Goal: Task Accomplishment & Management: Use online tool/utility

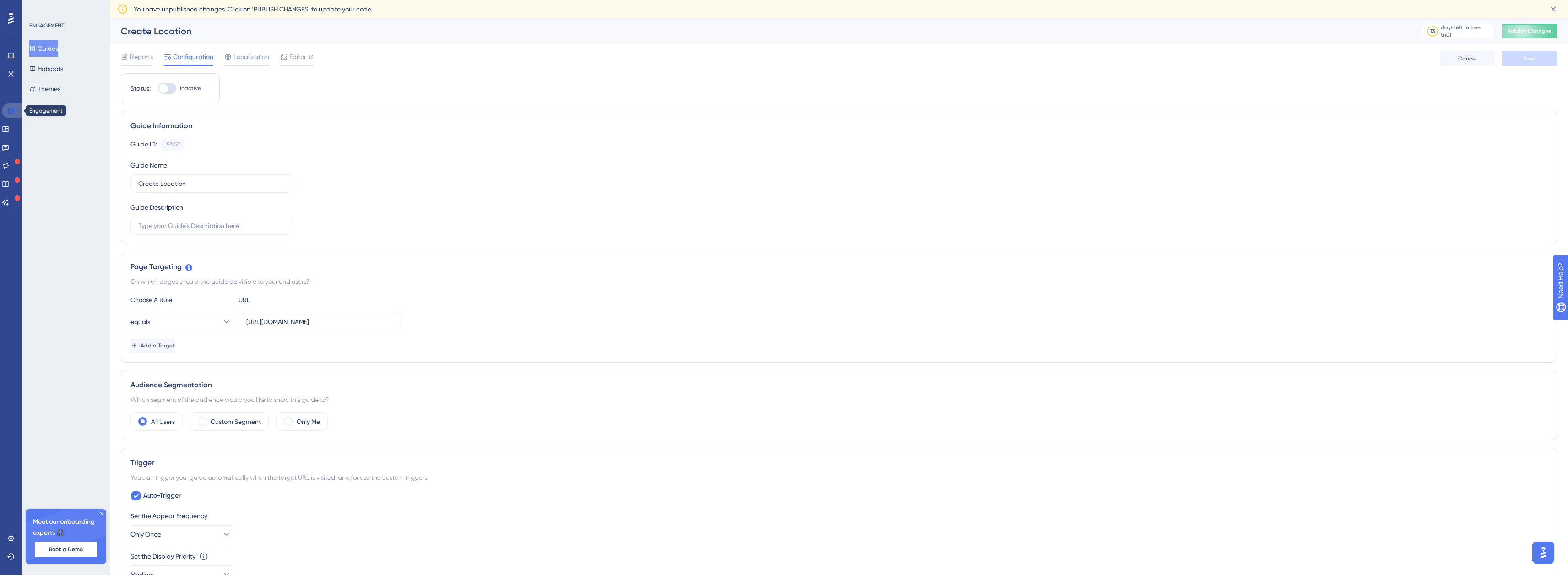
click at [13, 113] on icon at bounding box center [11, 111] width 7 height 7
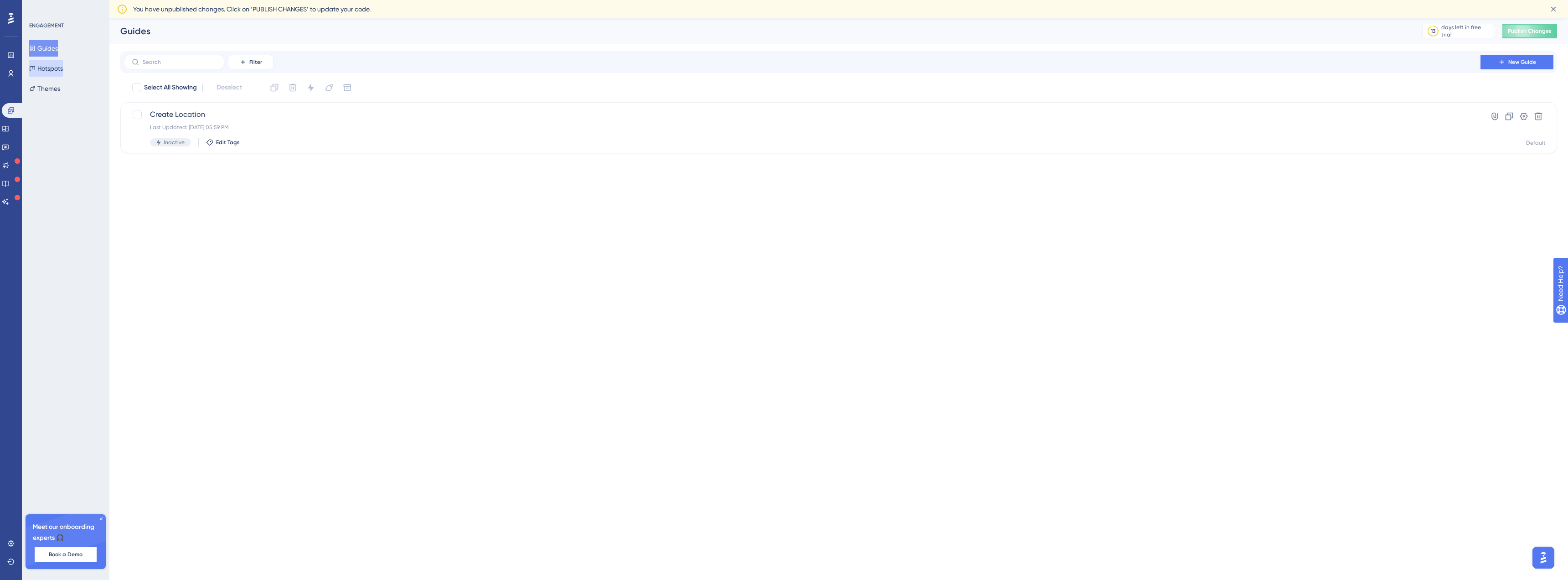
click at [56, 69] on button "Hotspots" at bounding box center [47, 68] width 34 height 16
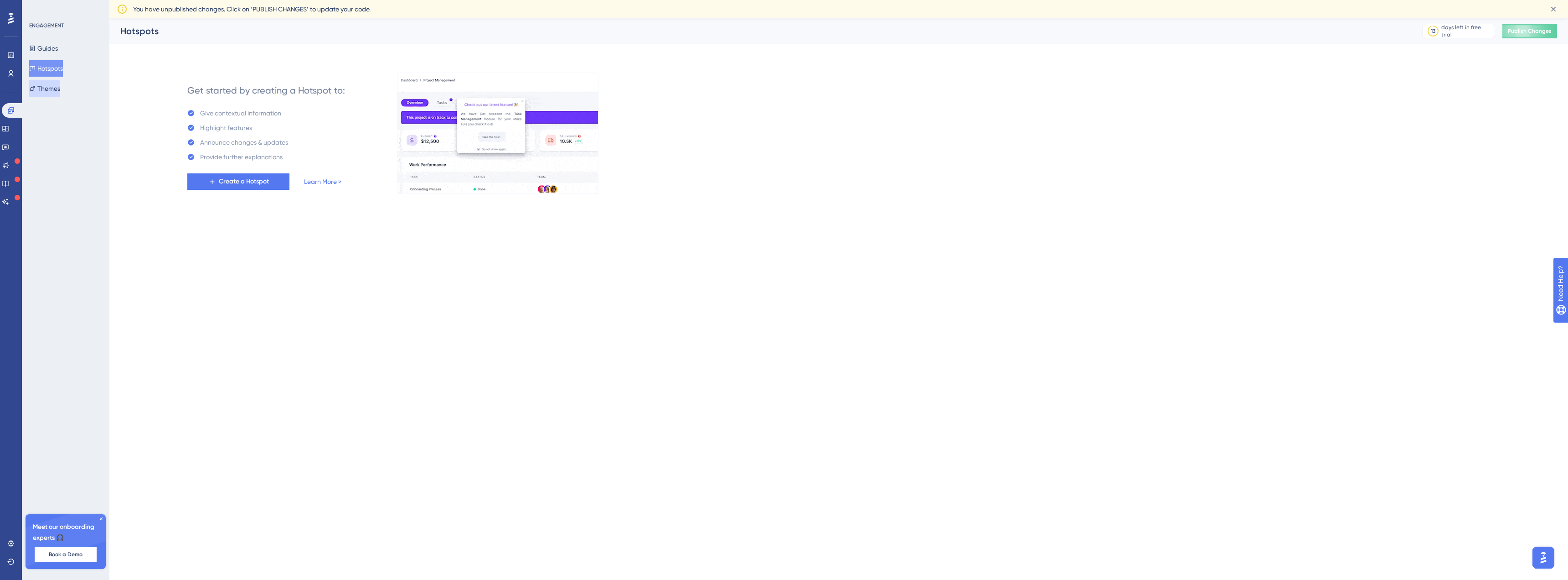
click at [60, 89] on button "Themes" at bounding box center [45, 88] width 31 height 16
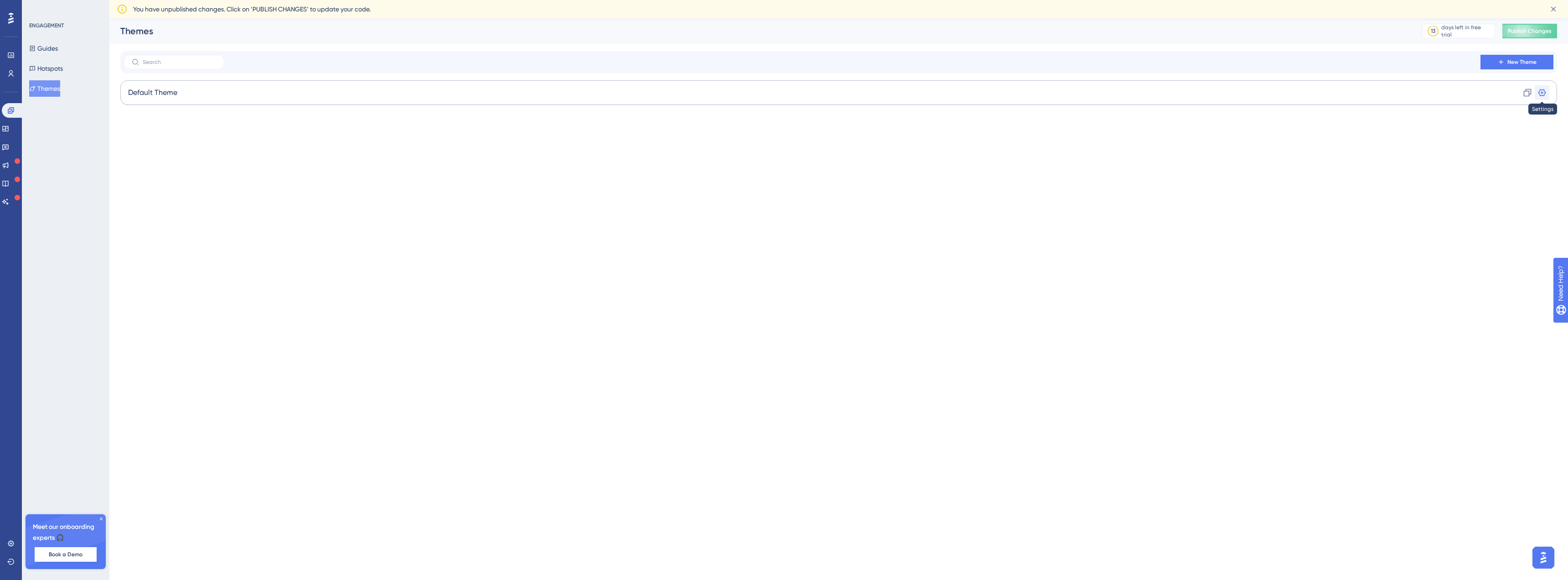
click at [1540, 95] on icon at bounding box center [1542, 92] width 8 height 7
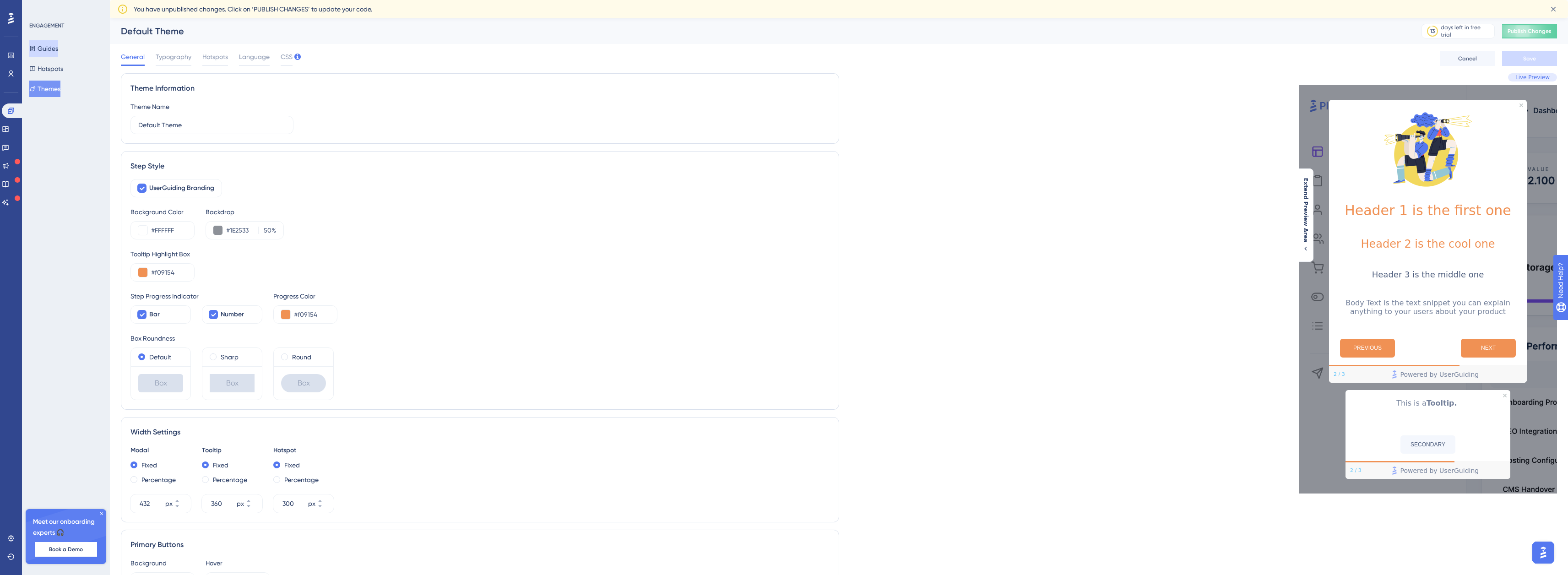
click at [58, 49] on button "Guides" at bounding box center [44, 48] width 29 height 16
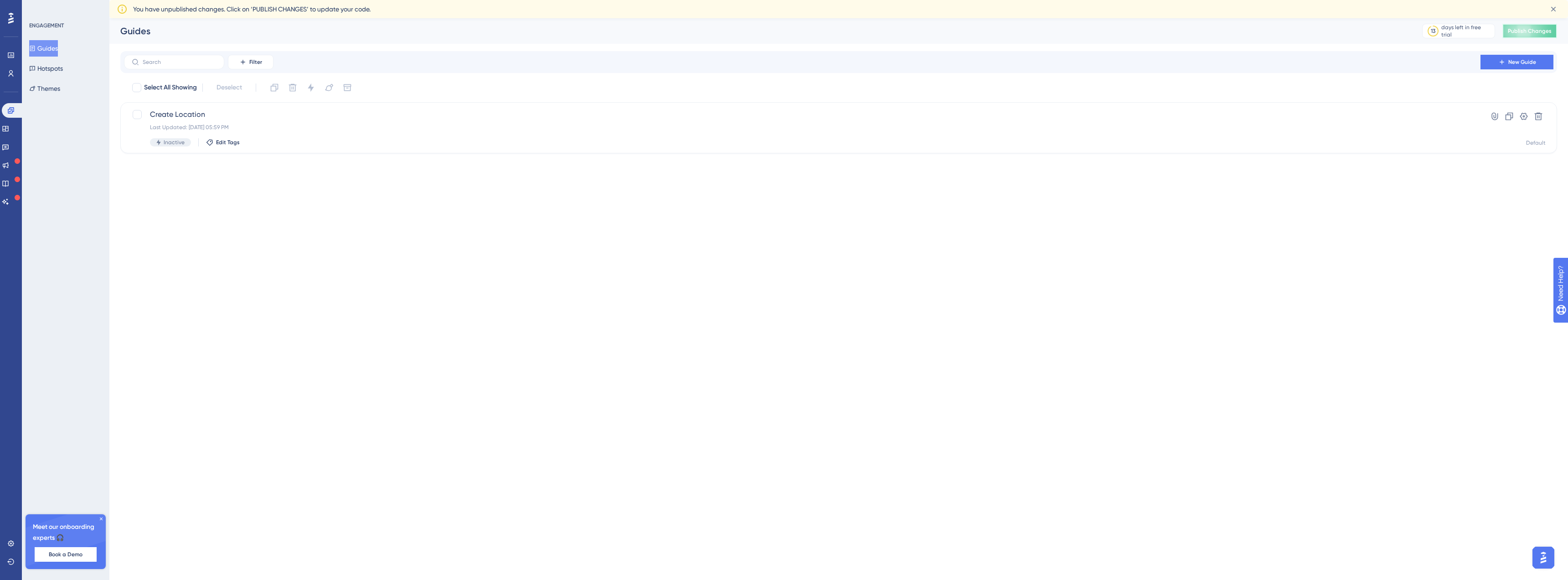
click at [1520, 31] on span "Publish Changes" at bounding box center [1529, 31] width 44 height 7
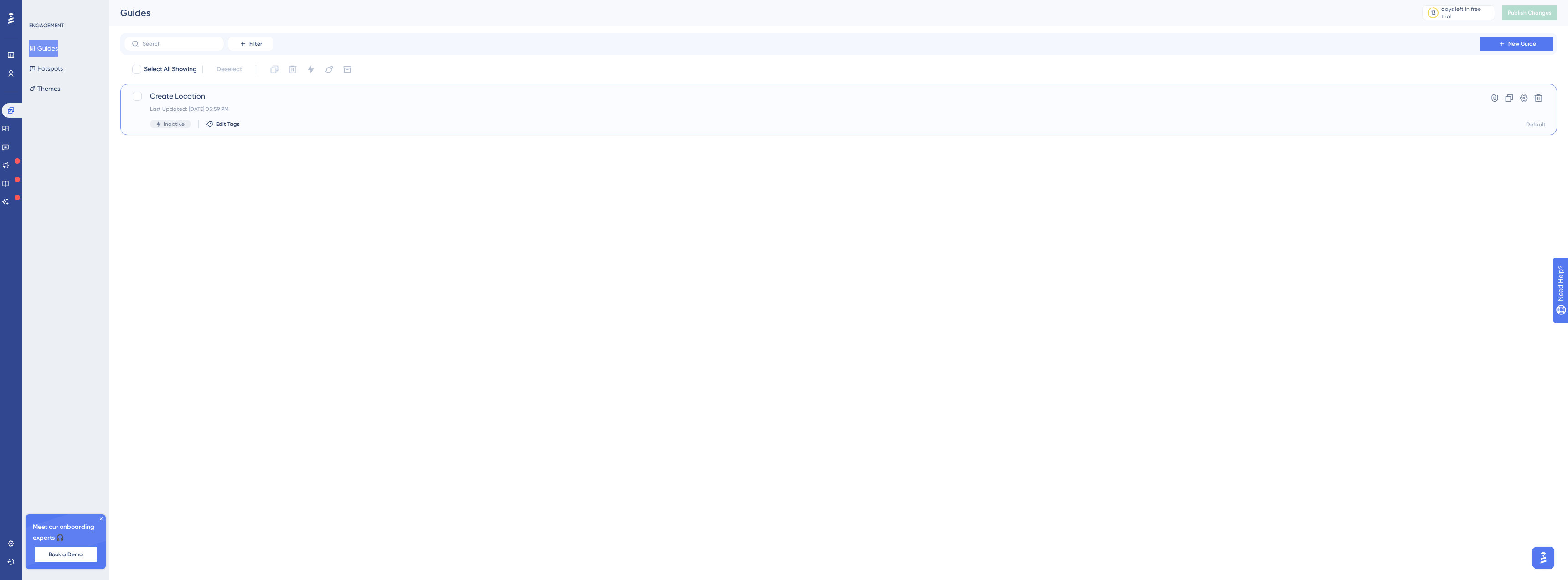
click at [220, 94] on span "Create Location" at bounding box center [802, 96] width 1305 height 11
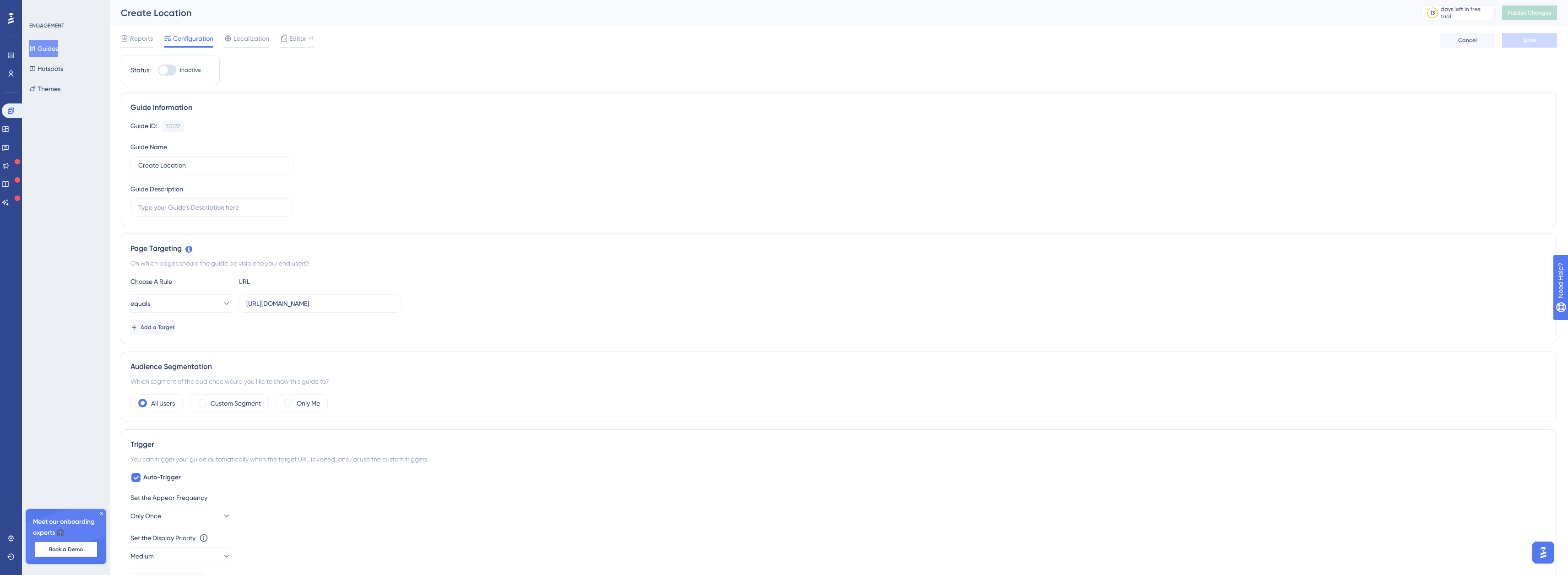
click at [163, 71] on div at bounding box center [163, 70] width 9 height 9
click at [158, 70] on input "Inactive" at bounding box center [157, 70] width 1 height 1
checkbox input "true"
click at [1537, 43] on button "Save" at bounding box center [1529, 40] width 55 height 14
click at [238, 37] on span "Localization" at bounding box center [251, 38] width 36 height 11
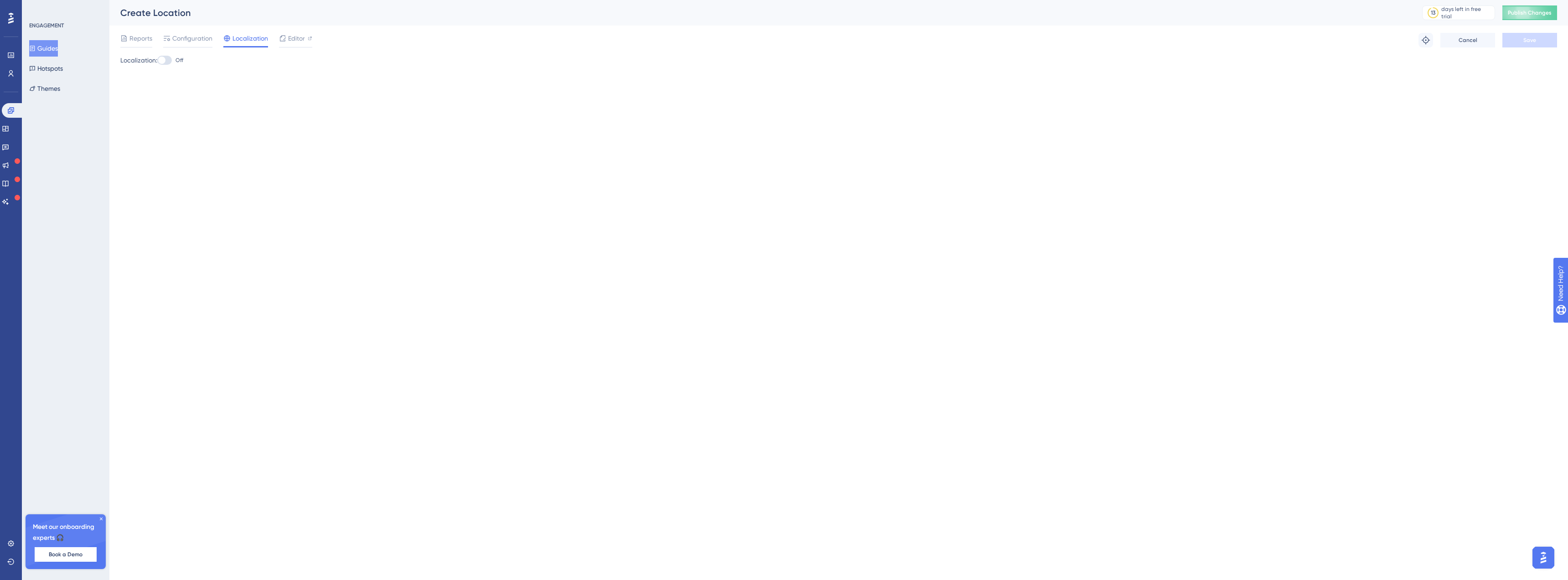
click at [170, 58] on div at bounding box center [164, 60] width 14 height 9
click at [157, 60] on input "Off" at bounding box center [157, 60] width 1 height 1
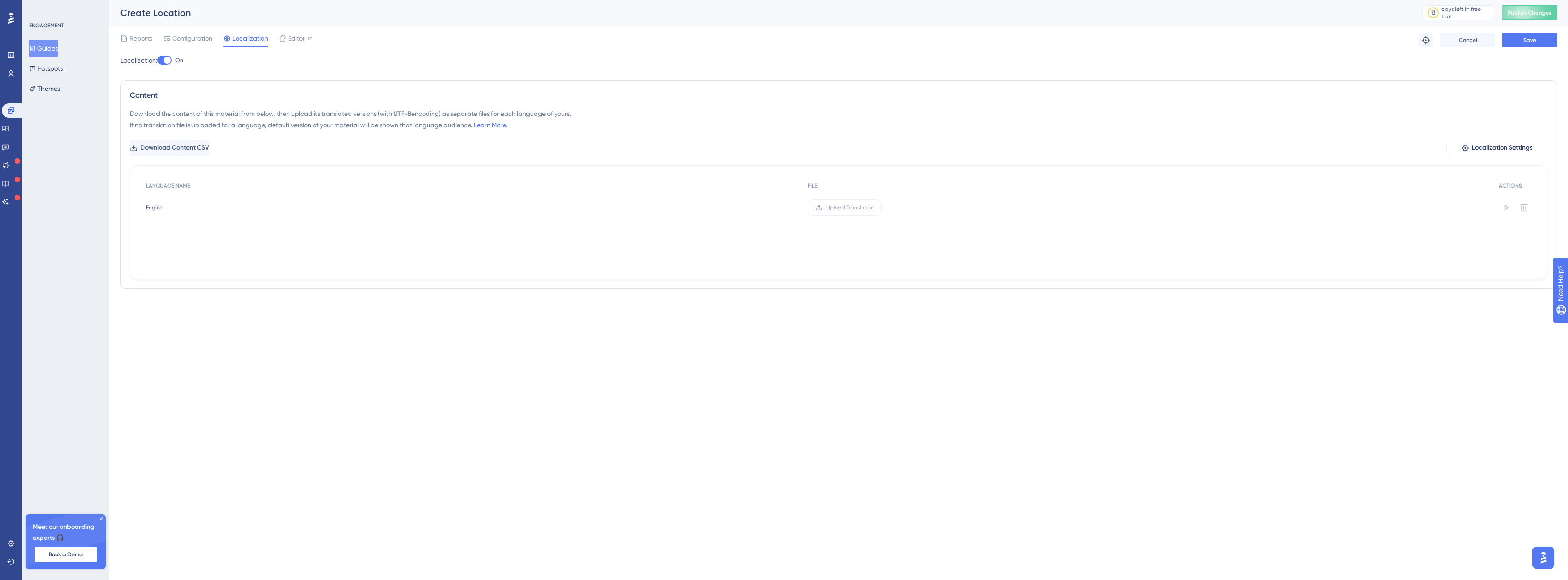
click at [170, 58] on div at bounding box center [167, 60] width 7 height 7
click at [157, 60] on input "On" at bounding box center [157, 60] width 1 height 1
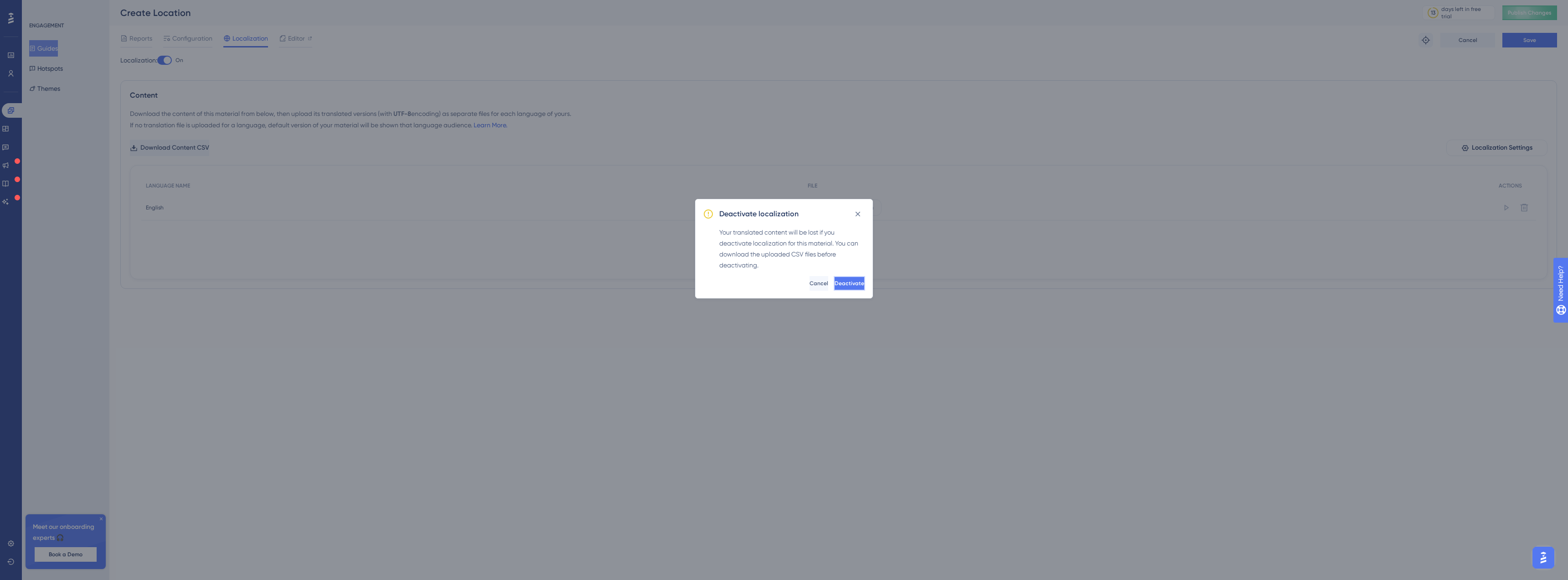
click at [834, 284] on span "Deactivate" at bounding box center [849, 283] width 29 height 7
checkbox input "false"
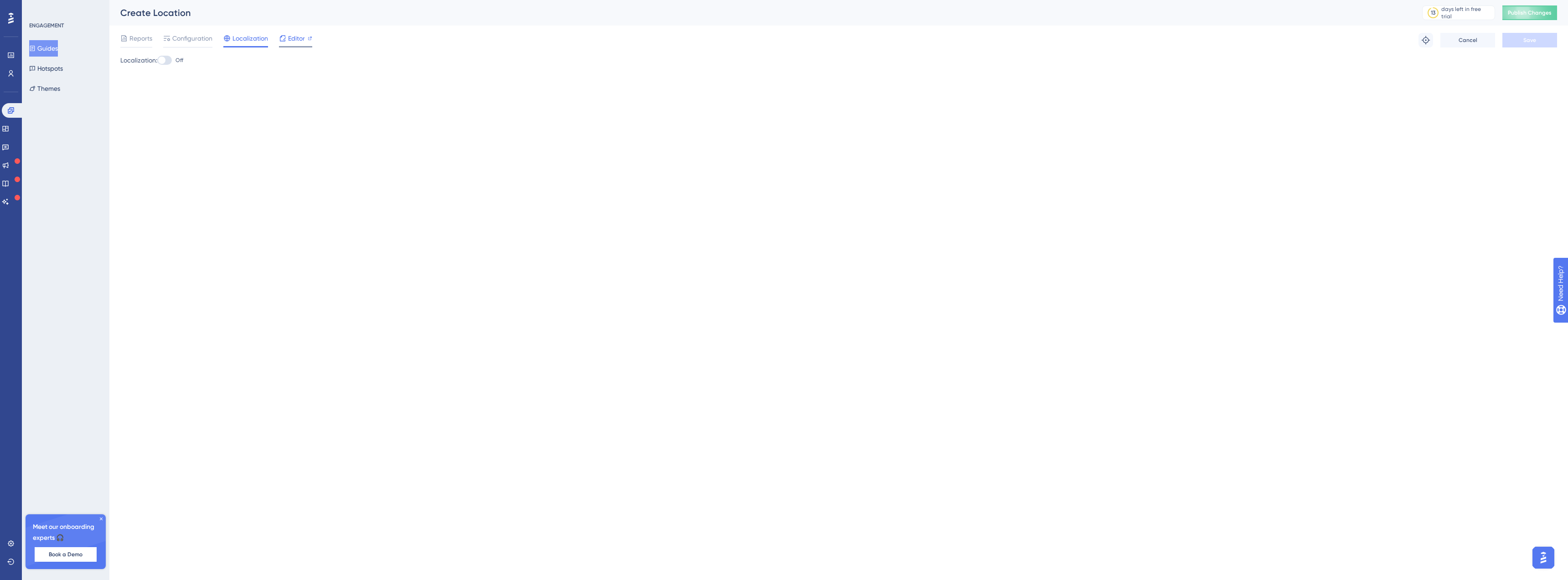
click at [286, 35] on icon at bounding box center [282, 38] width 7 height 7
click at [12, 56] on icon at bounding box center [10, 55] width 6 height 5
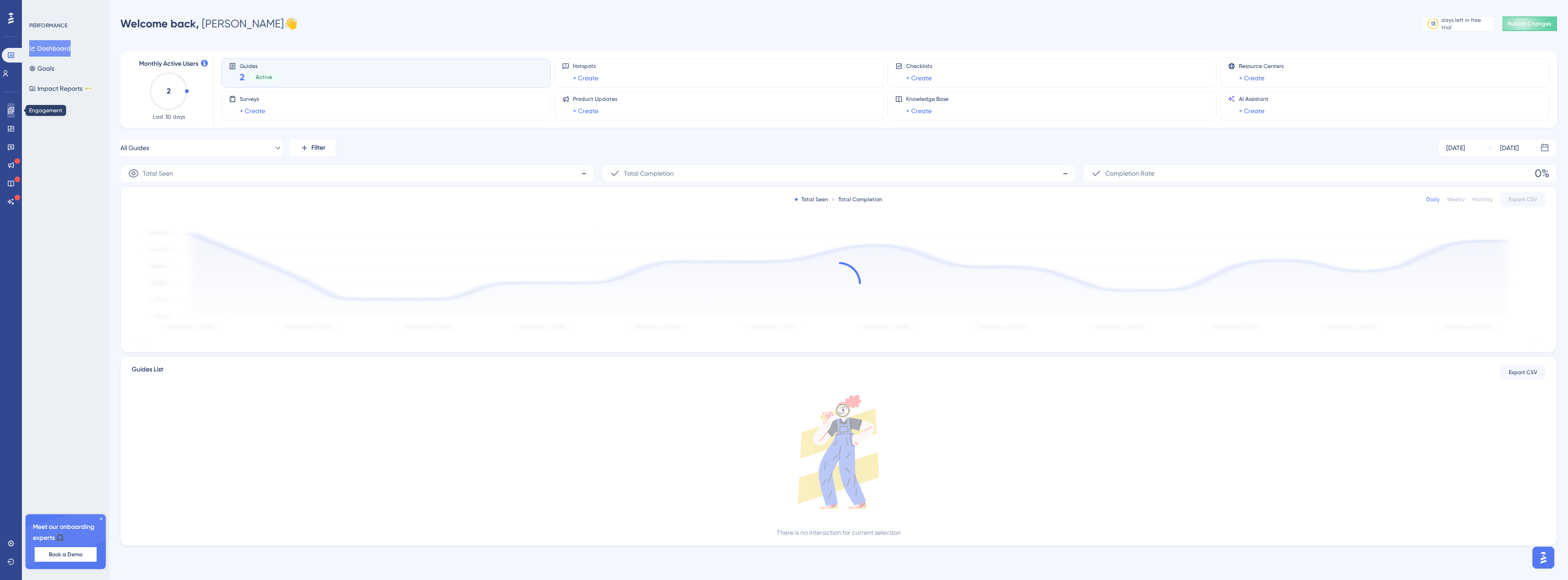
click at [10, 113] on icon at bounding box center [10, 110] width 7 height 7
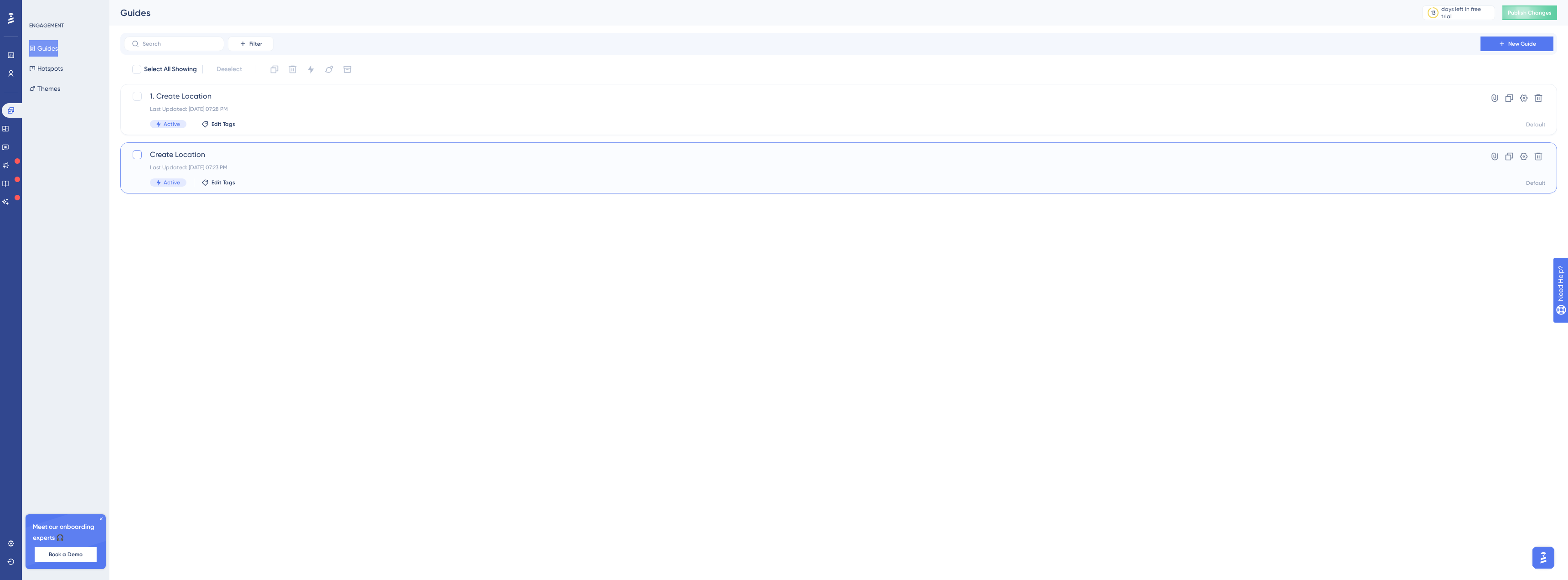
click at [140, 153] on div at bounding box center [138, 155] width 9 height 9
checkbox input "true"
click at [1537, 152] on icon at bounding box center [1539, 157] width 9 height 9
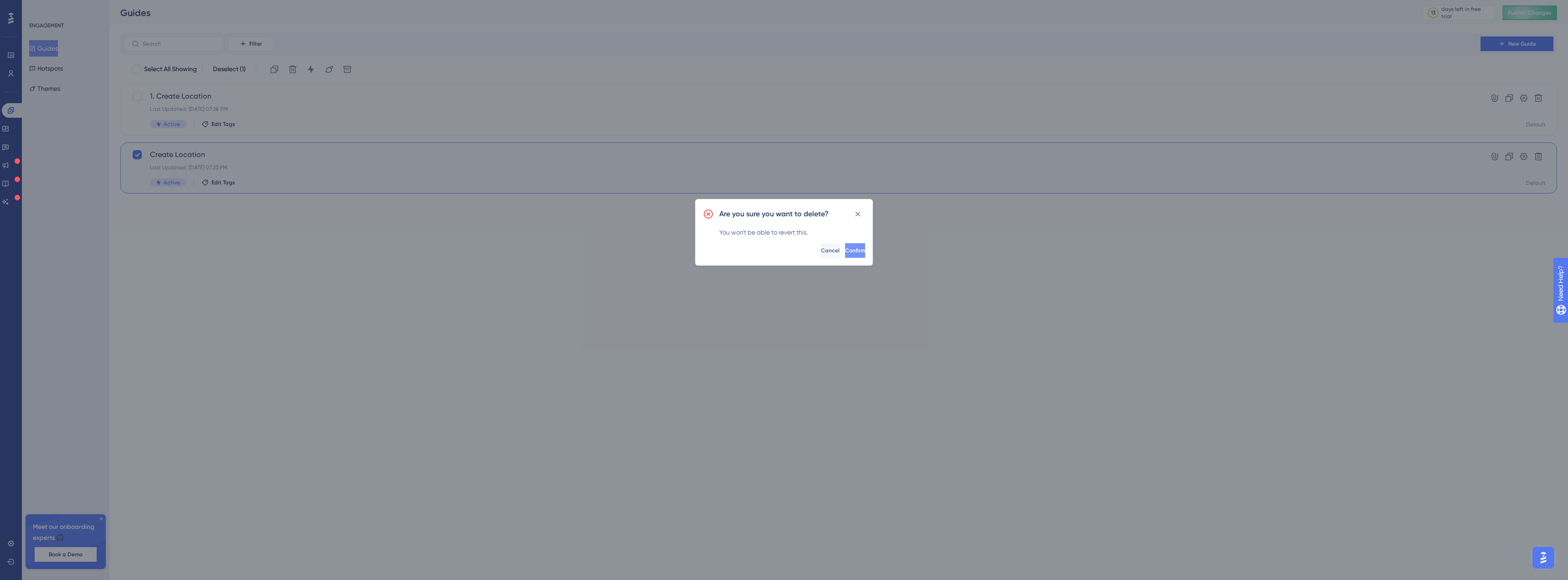
click at [845, 251] on span "Confirm" at bounding box center [855, 250] width 20 height 7
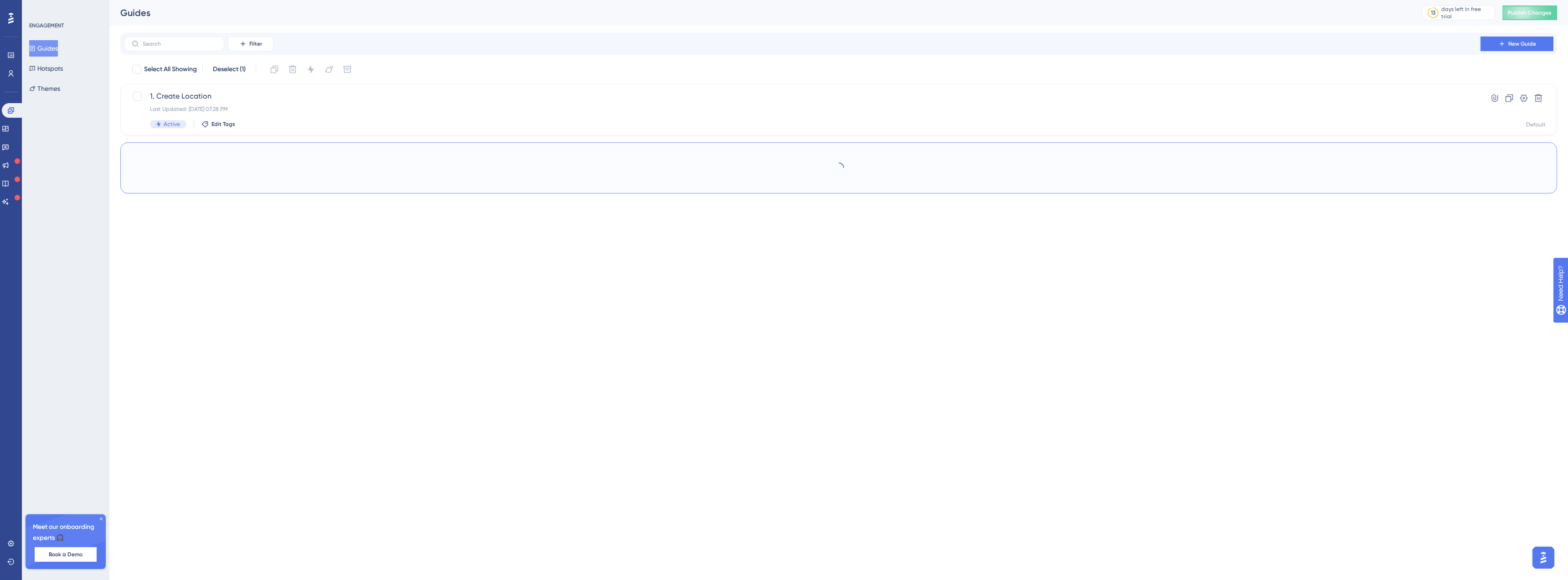
checkbox input "false"
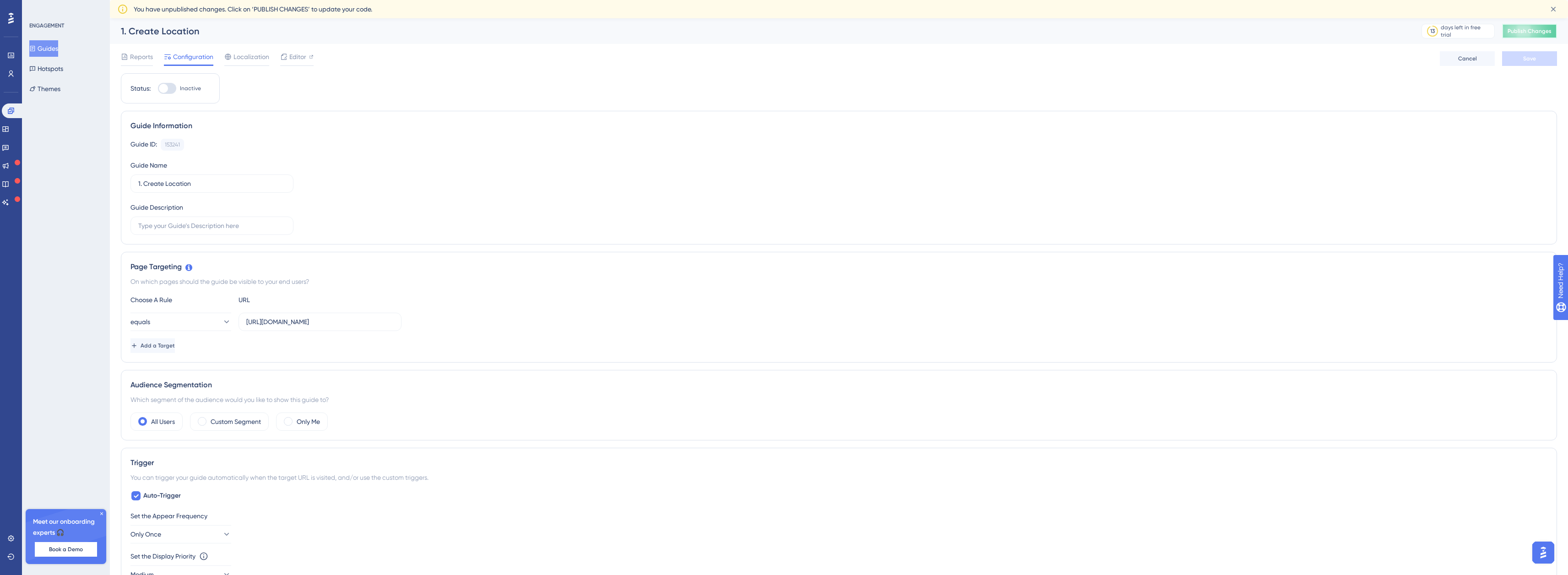
drag, startPoint x: 1521, startPoint y: 30, endPoint x: 1401, endPoint y: 66, distance: 125.3
click at [1521, 30] on span "Publish Changes" at bounding box center [1529, 31] width 44 height 7
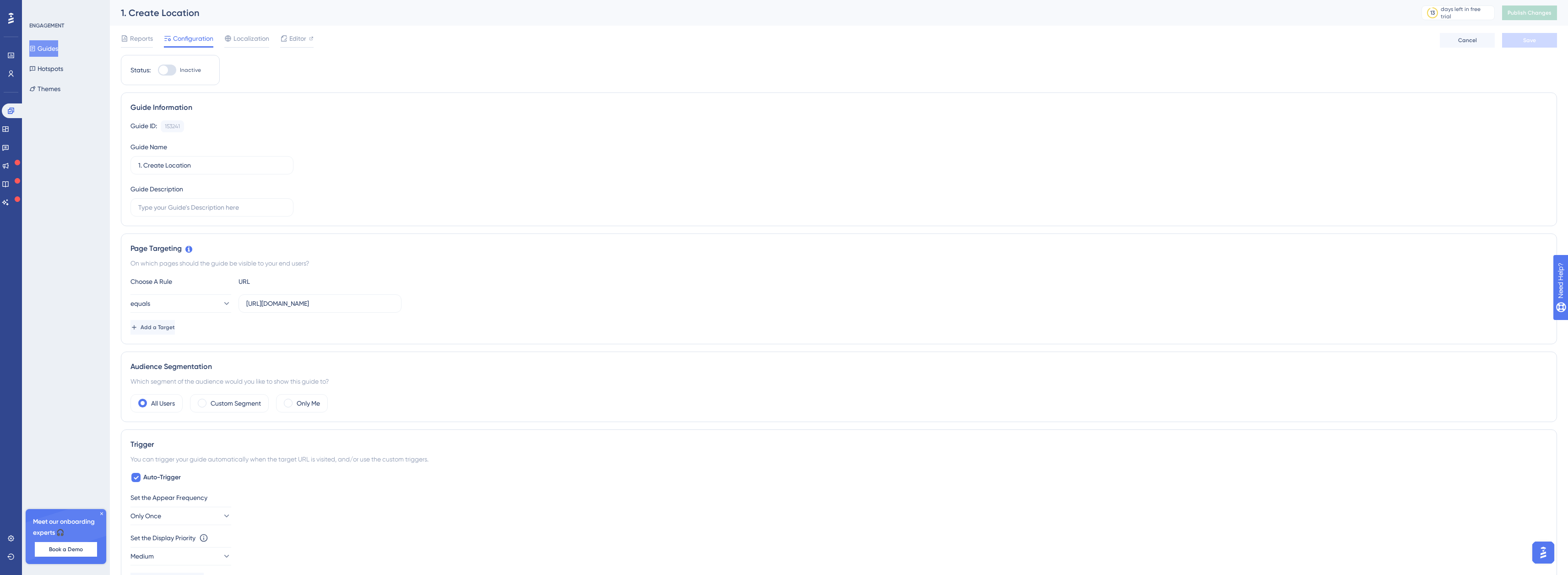
click at [163, 66] on div at bounding box center [163, 70] width 9 height 9
click at [158, 70] on input "Inactive" at bounding box center [157, 70] width 1 height 1
checkbox input "true"
click at [1538, 45] on button "Save" at bounding box center [1529, 40] width 55 height 14
click at [1542, 14] on span "Publish Changes" at bounding box center [1529, 12] width 44 height 7
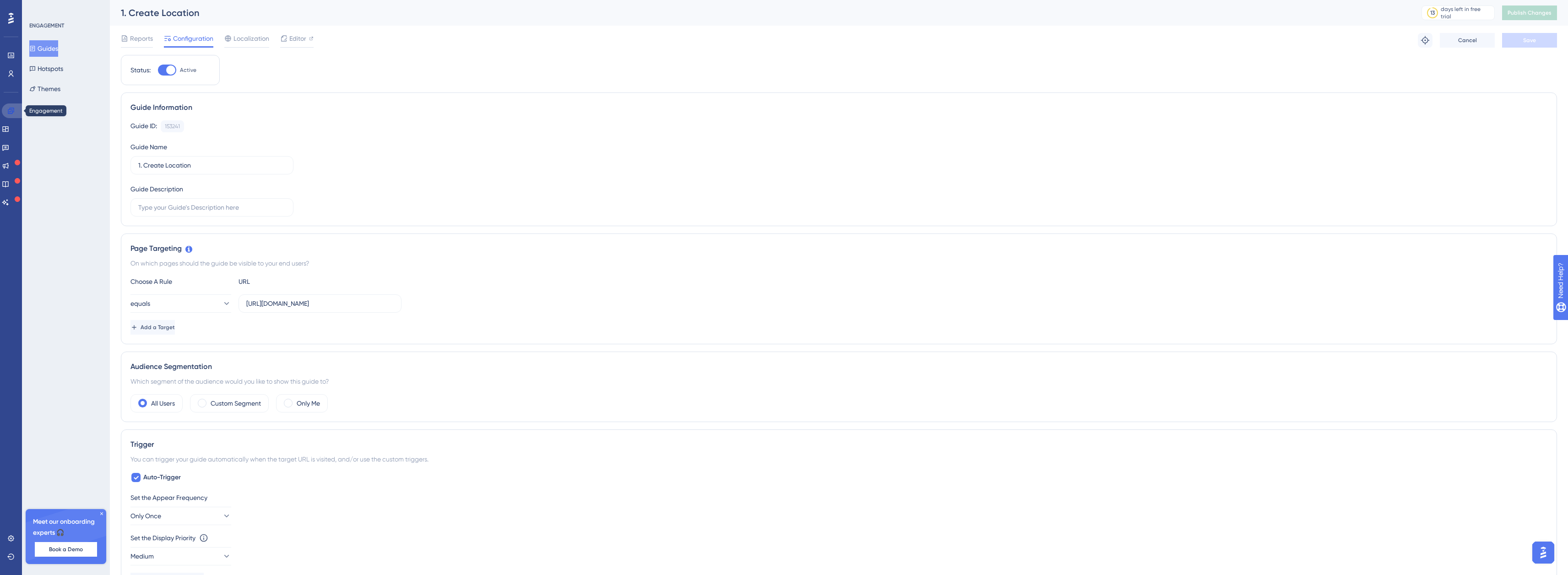
click at [9, 114] on icon at bounding box center [11, 111] width 6 height 6
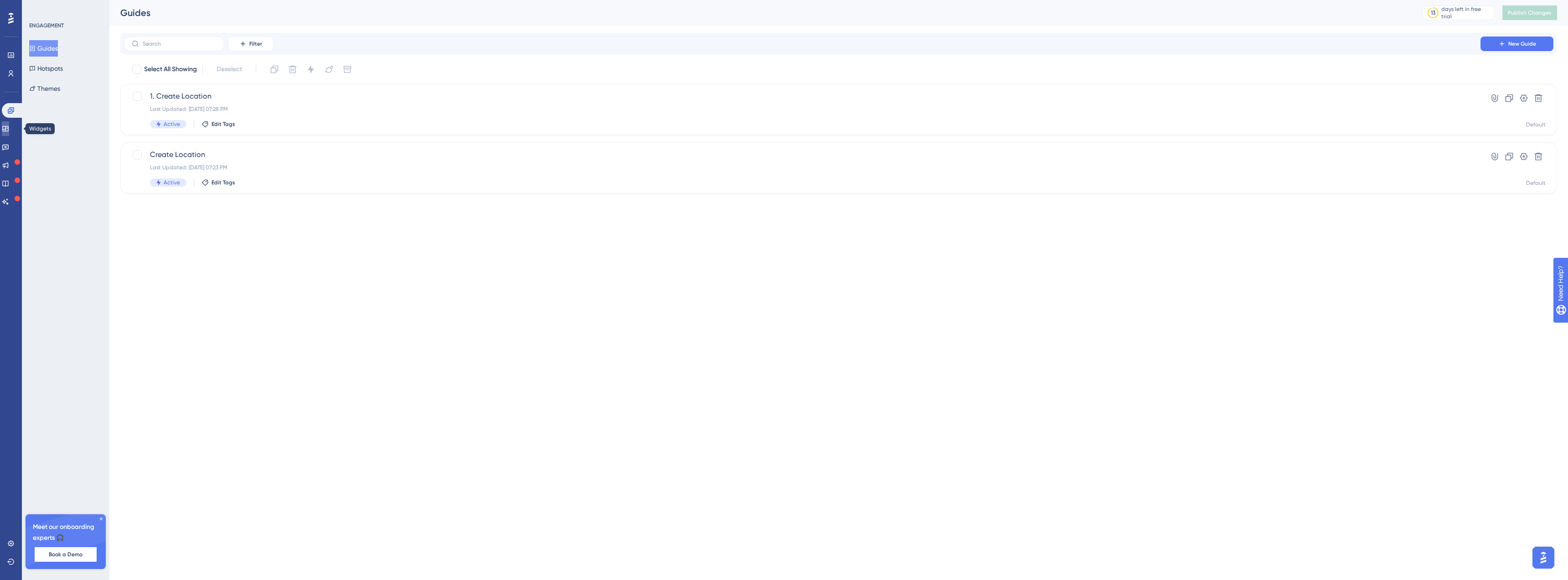
click at [9, 130] on icon at bounding box center [5, 128] width 7 height 7
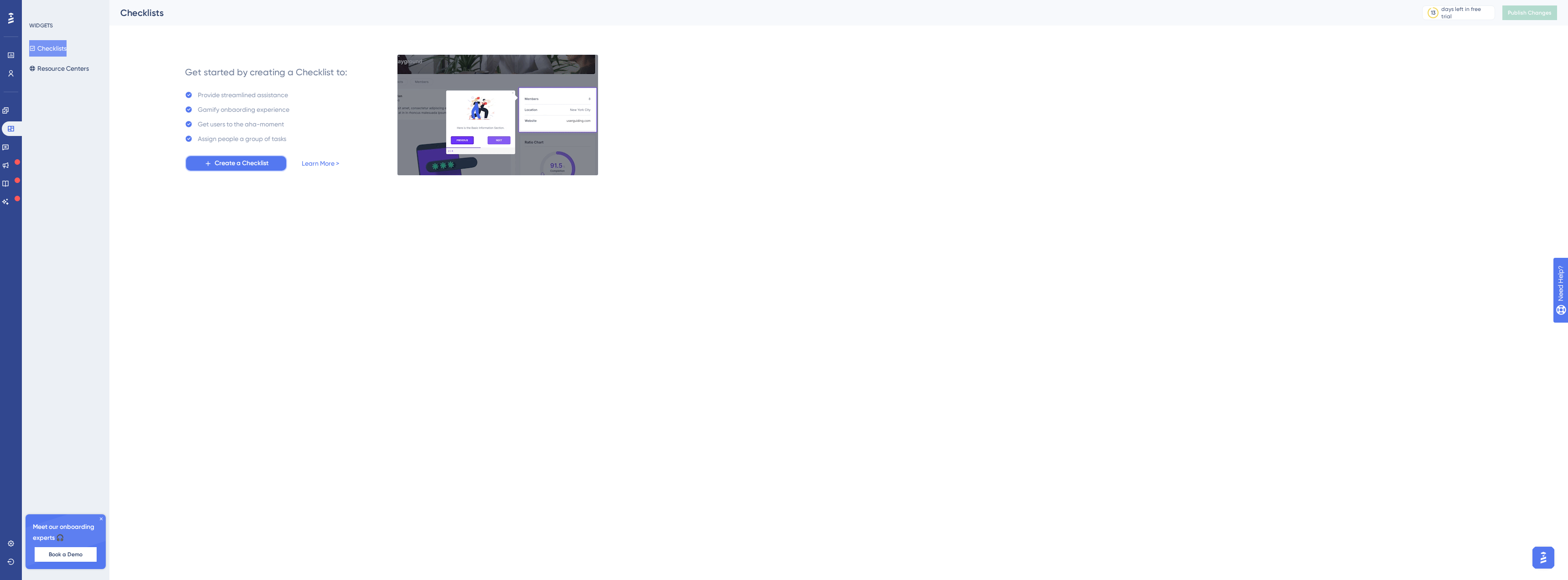
click at [215, 163] on span "Create a Checklist" at bounding box center [242, 163] width 54 height 11
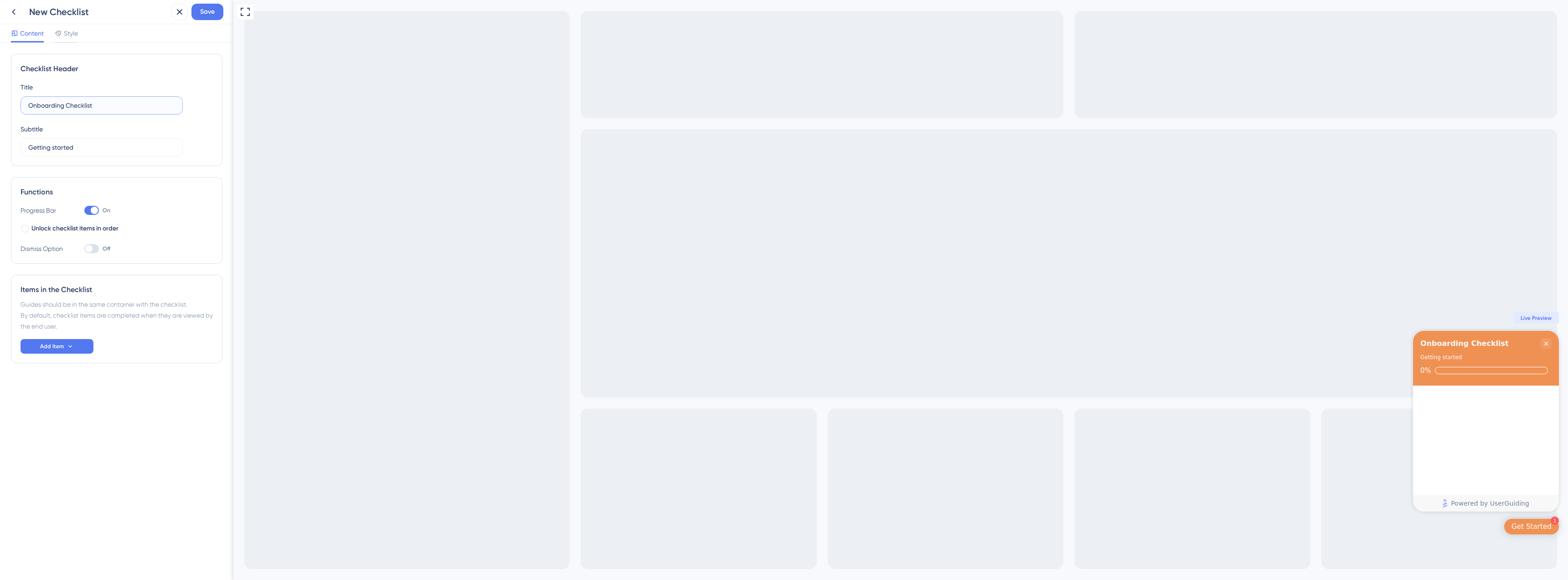
click at [117, 107] on input "Onboarding Checklist" at bounding box center [102, 105] width 147 height 10
drag, startPoint x: 125, startPoint y: 107, endPoint x: 13, endPoint y: 100, distance: 112.2
click at [13, 100] on div "Checklist Header Title Onboarding Checklist Subtitle Getting started" at bounding box center [117, 109] width 212 height 112
type input "How to start"
click at [65, 144] on input "Getting started" at bounding box center [102, 147] width 147 height 10
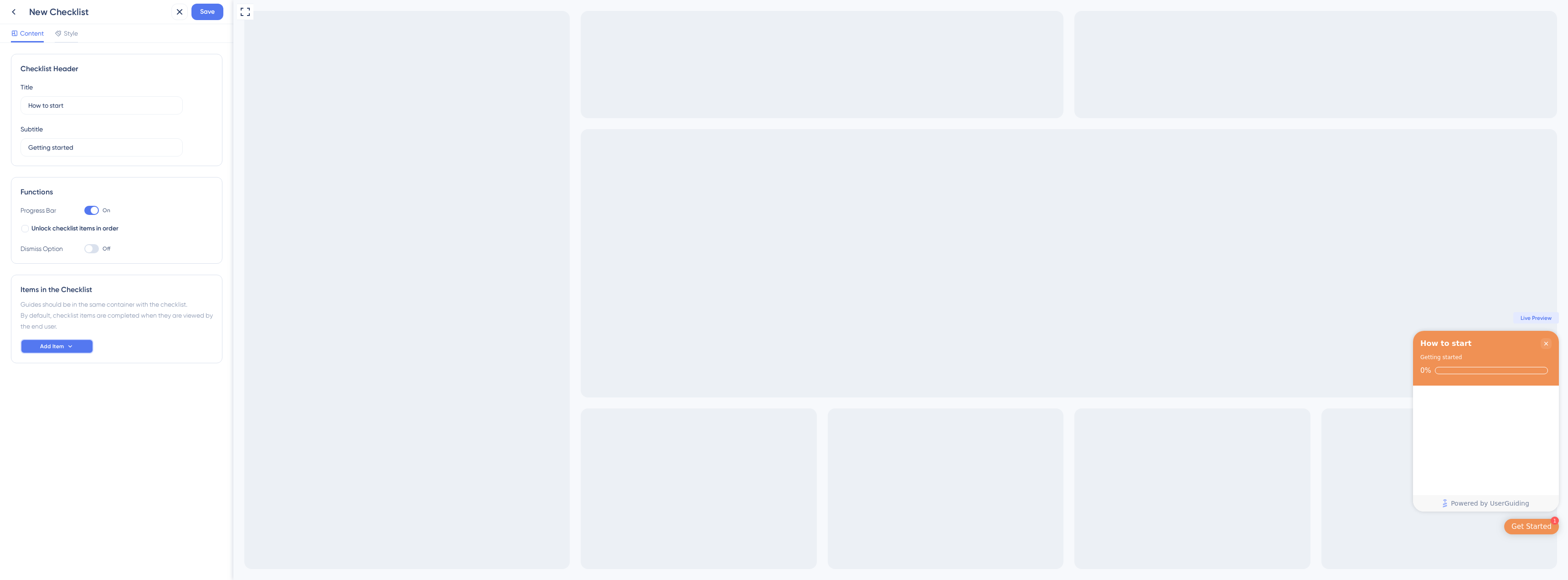
click at [57, 339] on button "Add Item" at bounding box center [56, 346] width 73 height 14
click at [62, 370] on div "Guide Guide" at bounding box center [57, 372] width 47 height 18
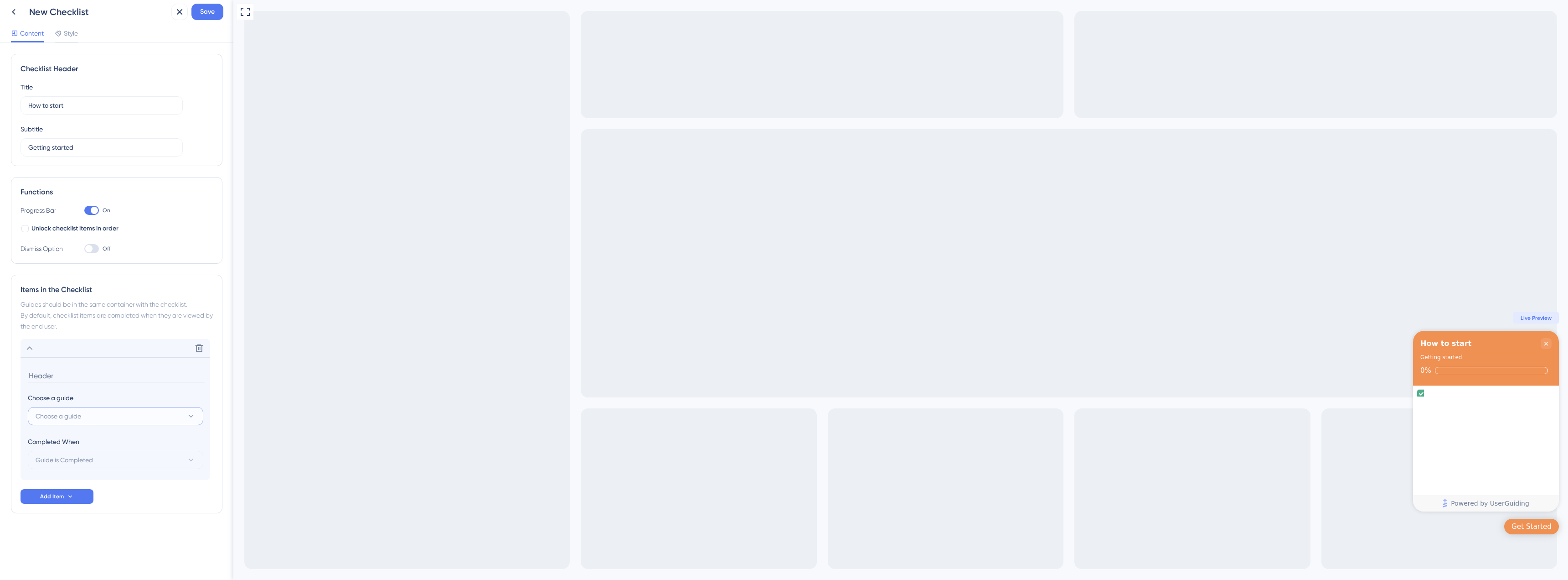
click at [71, 421] on span "Choose a guide" at bounding box center [58, 416] width 46 height 11
click at [85, 476] on span "1. Create Location" at bounding box center [67, 471] width 52 height 11
type input "1. Create Location"
click at [72, 455] on span "Guide is Completed" at bounding box center [57, 459] width 58 height 11
click at [77, 492] on span "Guide is Completed" at bounding box center [70, 488] width 58 height 11
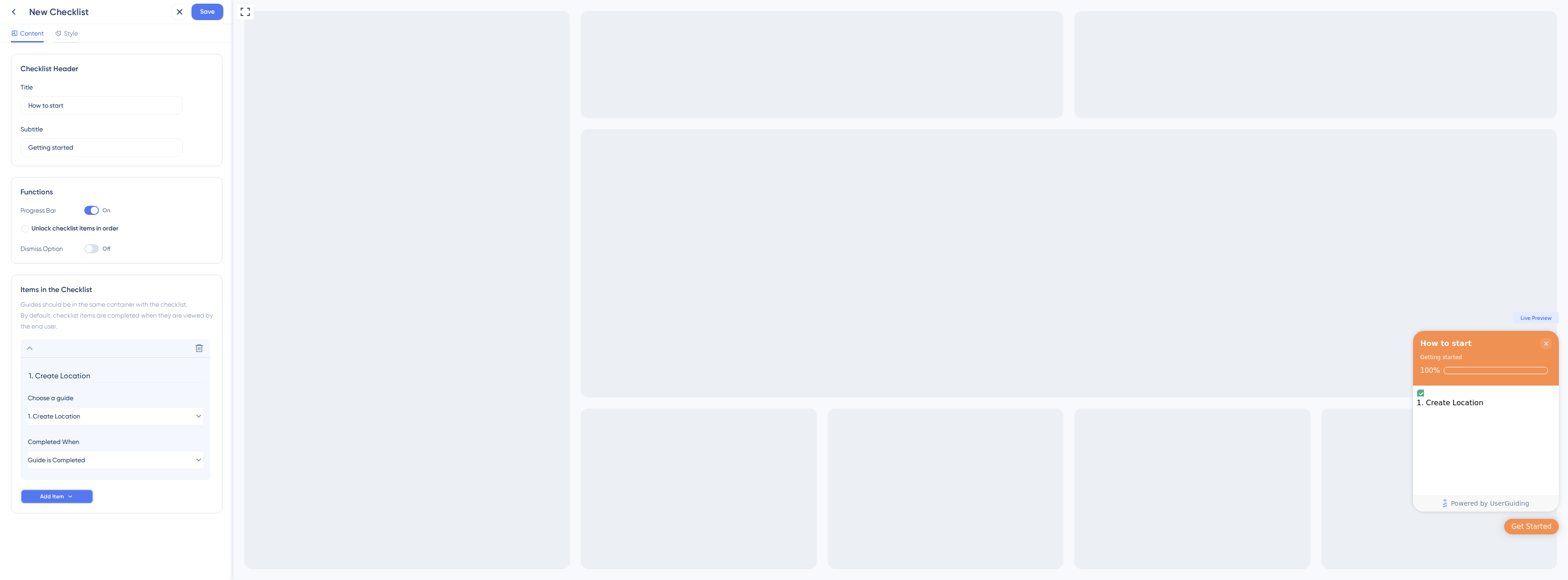
click at [73, 492] on button "Add Item" at bounding box center [56, 496] width 73 height 14
click at [52, 503] on div "Guide Guide" at bounding box center [57, 510] width 47 height 18
click at [71, 433] on span "Choose a guide" at bounding box center [58, 435] width 46 height 11
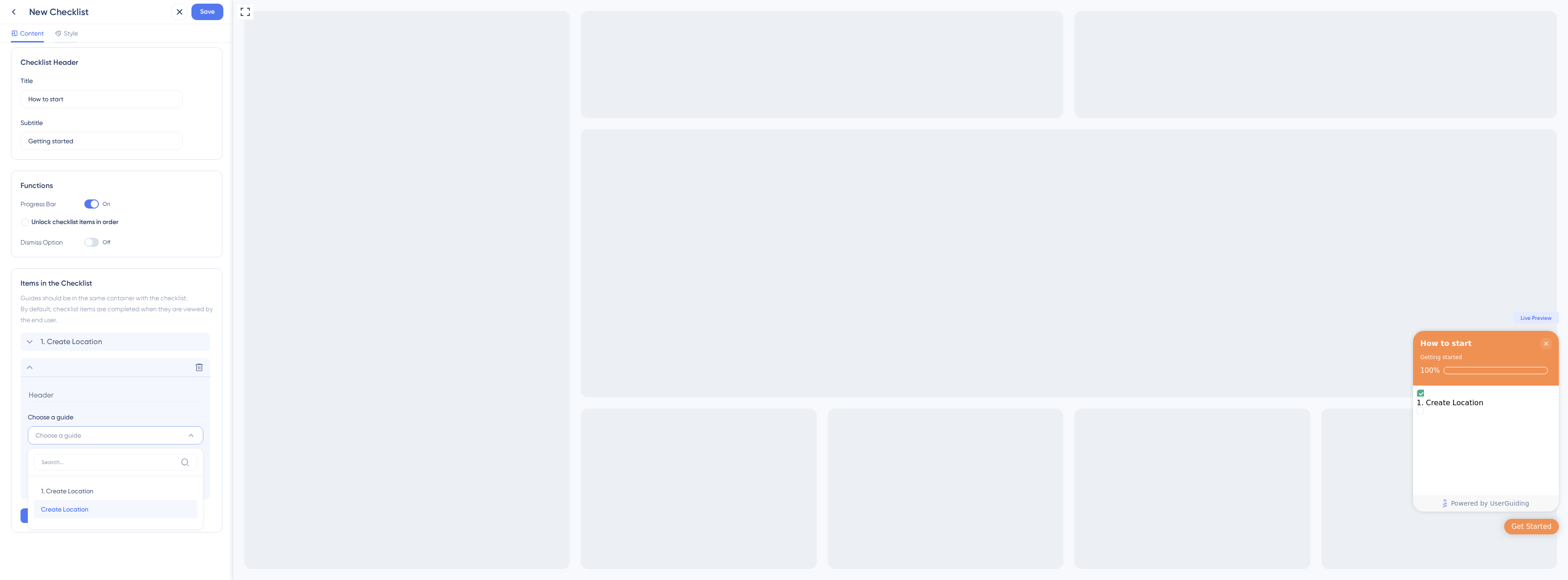
click at [58, 505] on span "Create Location" at bounding box center [65, 509] width 47 height 11
type input "Create Location"
click at [49, 509] on button "Add Item" at bounding box center [56, 515] width 73 height 14
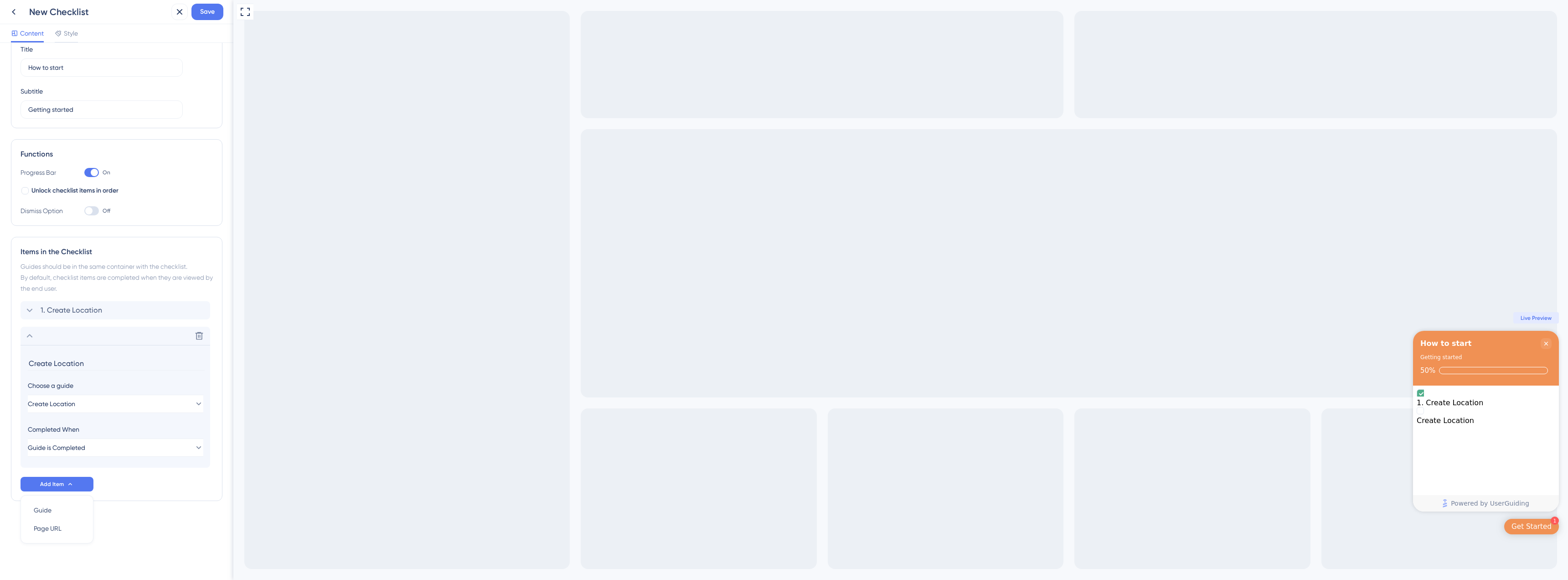
click at [119, 545] on div "Checklist Header Title How to start Subtitle Getting started Functions Progress…" at bounding box center [117, 311] width 233 height 537
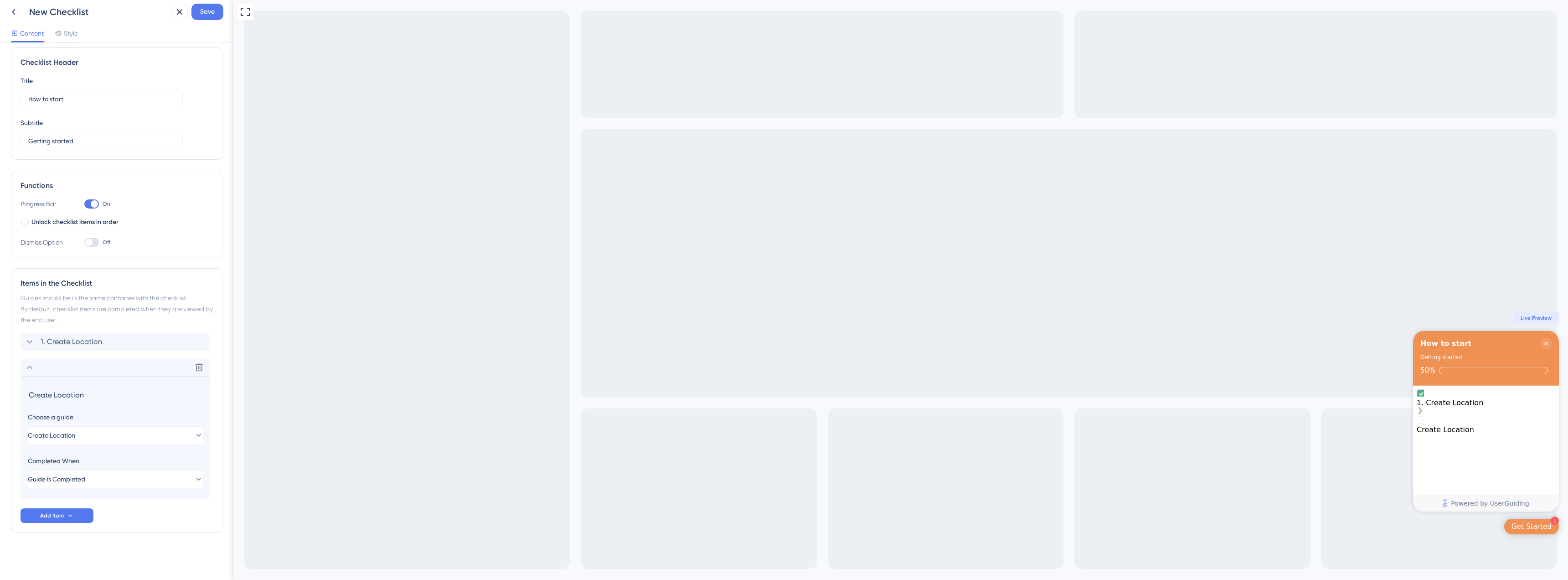
click at [1451, 398] on div "1. Create Location" at bounding box center [1486, 402] width 139 height 9
click at [1426, 396] on icon "1. Create Location is complete." at bounding box center [1421, 393] width 9 height 9
click at [1425, 398] on icon "1. Create Location is complete." at bounding box center [1421, 393] width 9 height 9
click at [1431, 426] on div "Create Location" at bounding box center [1486, 420] width 139 height 27
click at [1497, 422] on div "Create Location" at bounding box center [1486, 420] width 139 height 27
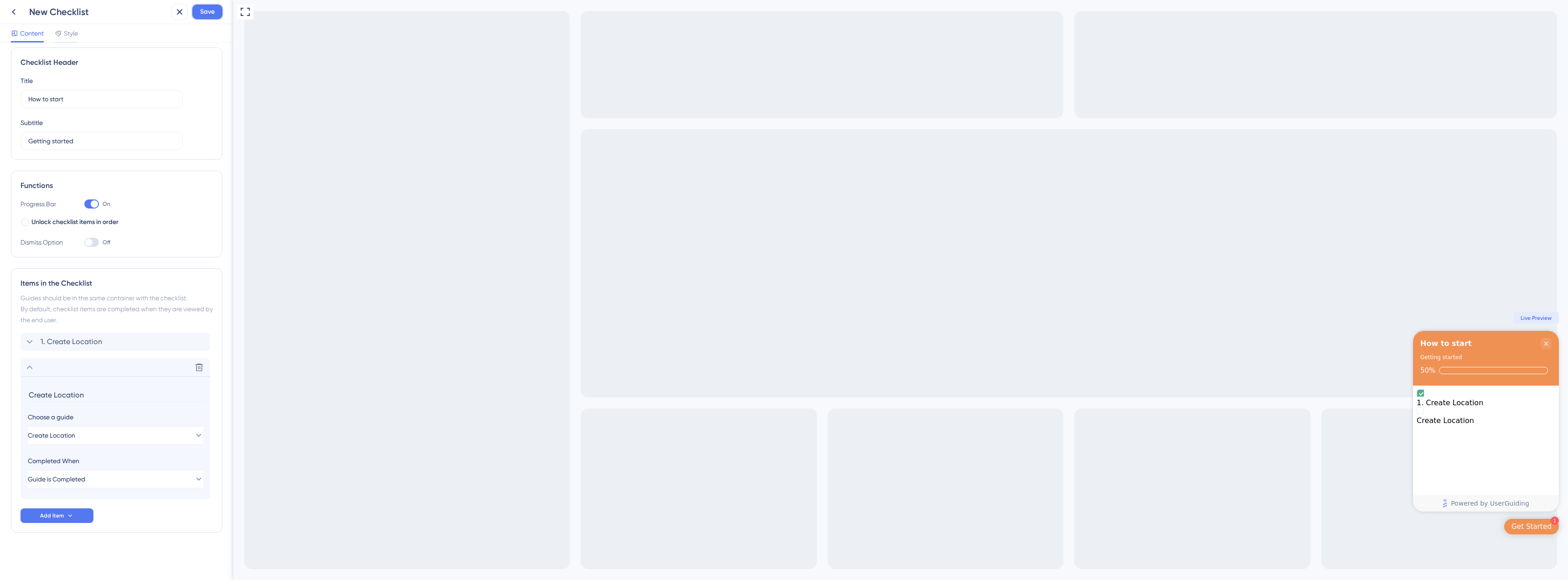
click at [205, 10] on span "Save" at bounding box center [208, 12] width 14 height 11
drag, startPoint x: 75, startPoint y: 37, endPoint x: 69, endPoint y: 35, distance: 6.3
click at [75, 37] on span "Style" at bounding box center [71, 33] width 14 height 11
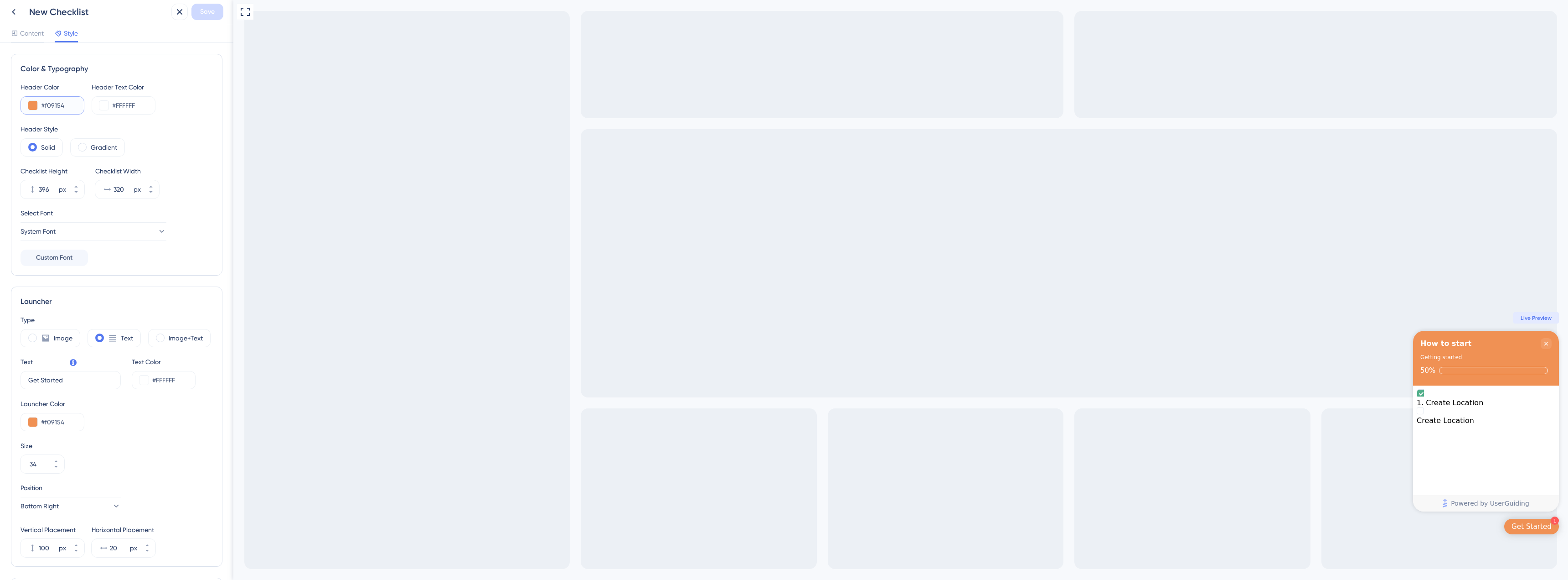
drag, startPoint x: 50, startPoint y: 107, endPoint x: 62, endPoint y: 107, distance: 12.0
click at [50, 107] on input "#f09154" at bounding box center [59, 105] width 35 height 11
drag, startPoint x: 64, startPoint y: 106, endPoint x: 45, endPoint y: 106, distance: 19.0
click at [45, 106] on input "#f09154" at bounding box center [59, 105] width 35 height 11
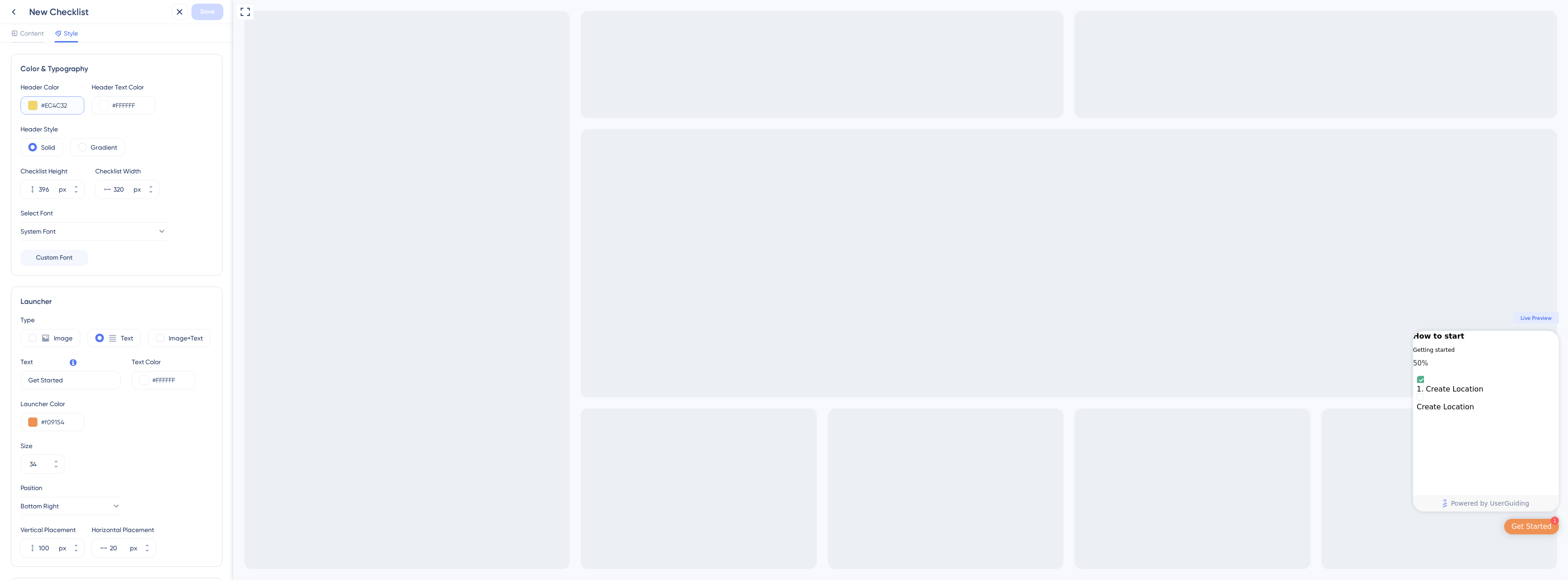
type input "#EC4C32"
click at [97, 149] on label "Gradient" at bounding box center [103, 147] width 26 height 11
click at [50, 144] on label "Solid" at bounding box center [48, 147] width 14 height 11
